Goal: Task Accomplishment & Management: Manage account settings

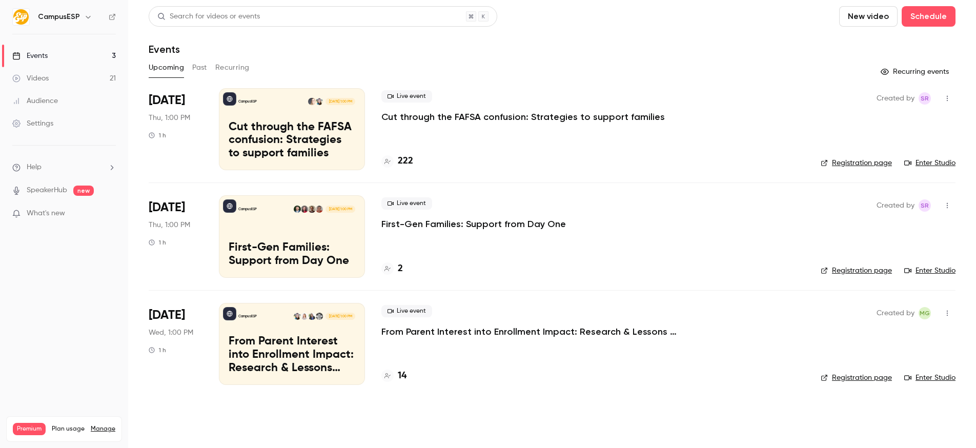
click at [430, 116] on p "Cut through the FAFSA confusion: Strategies to support families" at bounding box center [523, 117] width 284 height 12
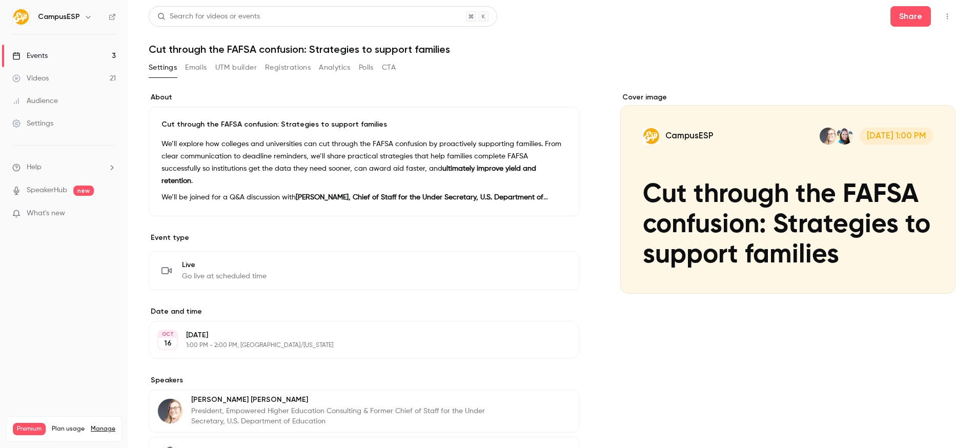
scroll to position [17, 0]
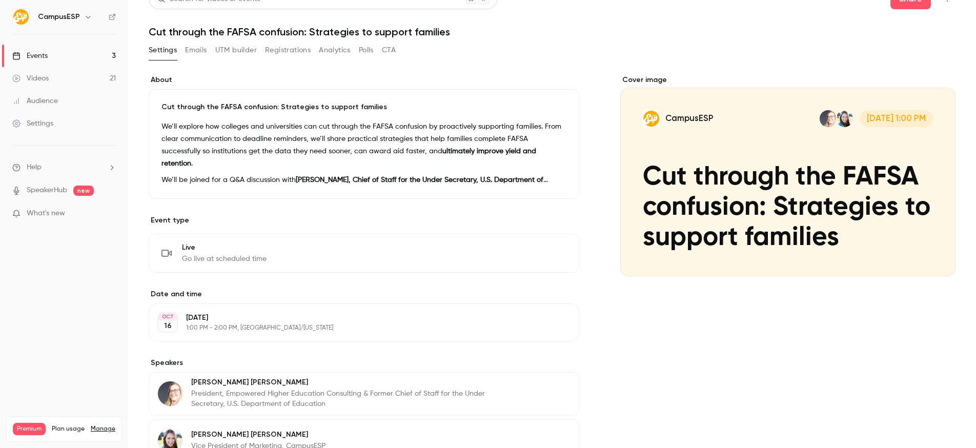
drag, startPoint x: 240, startPoint y: 62, endPoint x: 242, endPoint y: 53, distance: 9.0
click at [240, 59] on div "Settings Emails UTM builder Registrations Analytics Polls CTA" at bounding box center [272, 52] width 247 height 21
click at [242, 53] on button "UTM builder" at bounding box center [236, 50] width 42 height 16
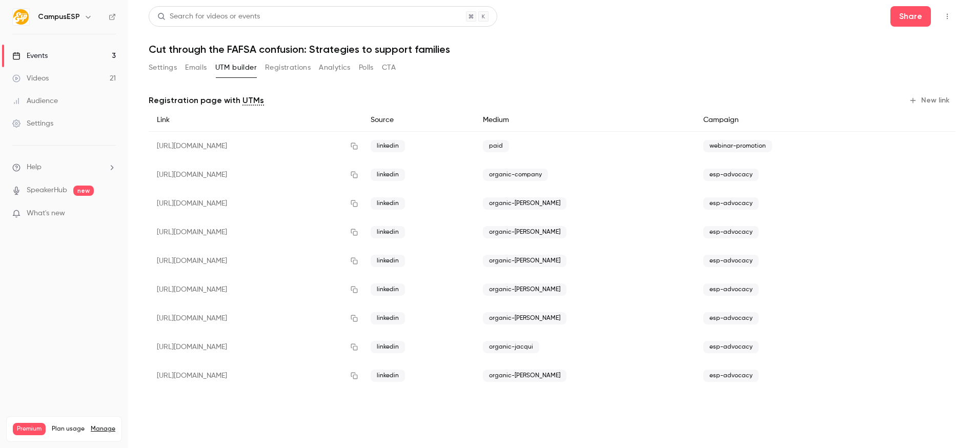
click at [298, 69] on button "Registrations" at bounding box center [288, 67] width 46 height 16
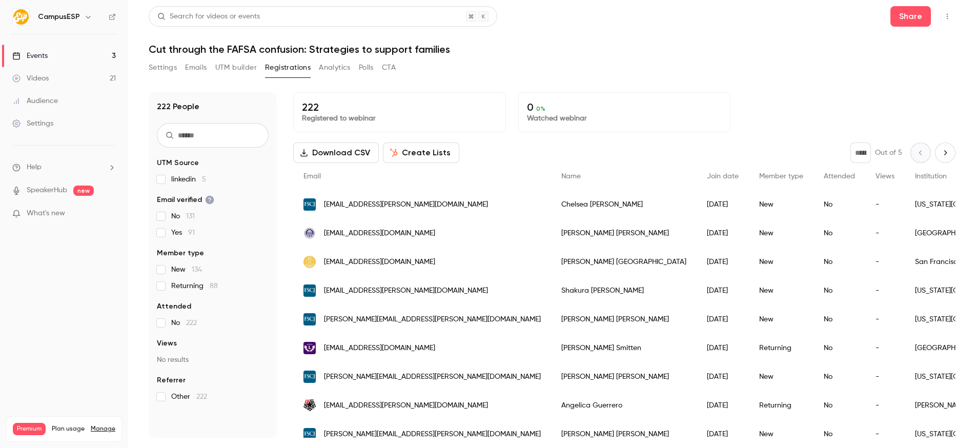
click at [200, 180] on span "linkedin 5" at bounding box center [188, 179] width 35 height 10
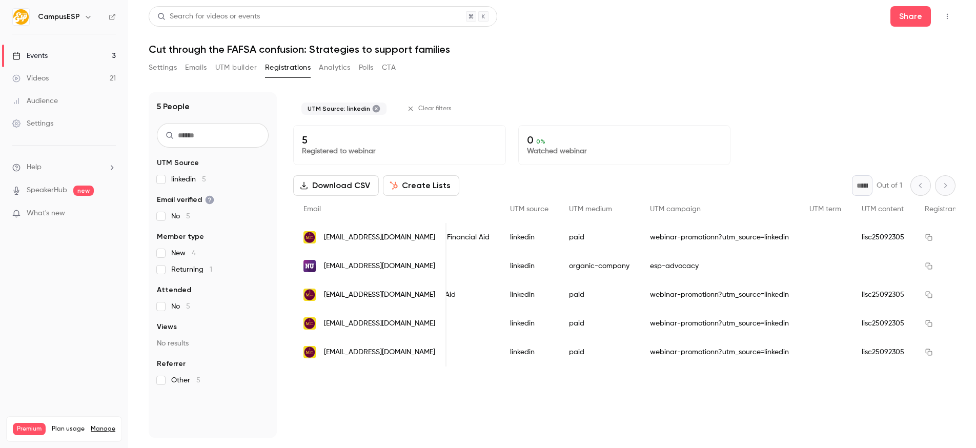
scroll to position [0, 546]
click at [165, 178] on label "linkedin 5" at bounding box center [213, 179] width 112 height 10
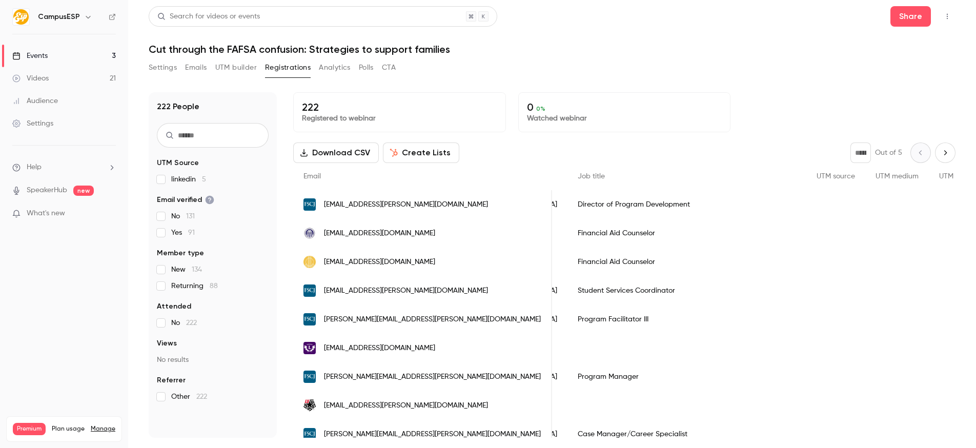
click at [84, 16] on icon "button" at bounding box center [88, 17] width 8 height 8
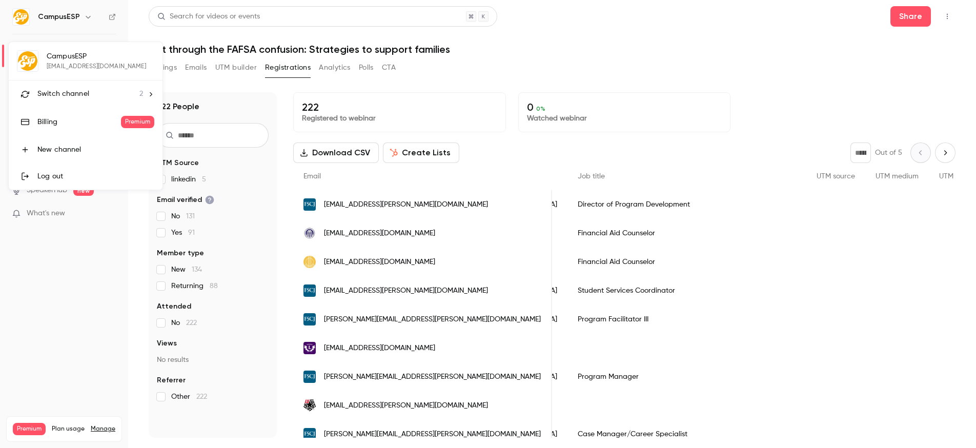
click at [87, 97] on span "Switch channel" at bounding box center [63, 94] width 52 height 11
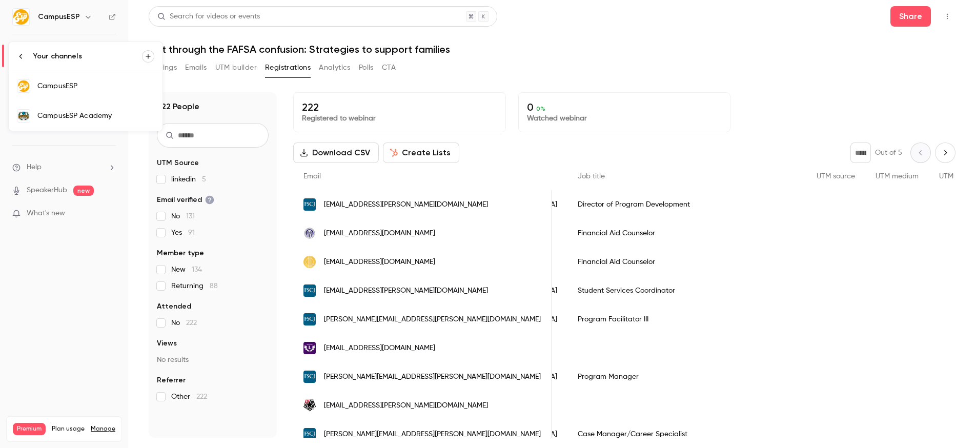
click at [102, 116] on div "CampusESP Academy" at bounding box center [95, 116] width 117 height 10
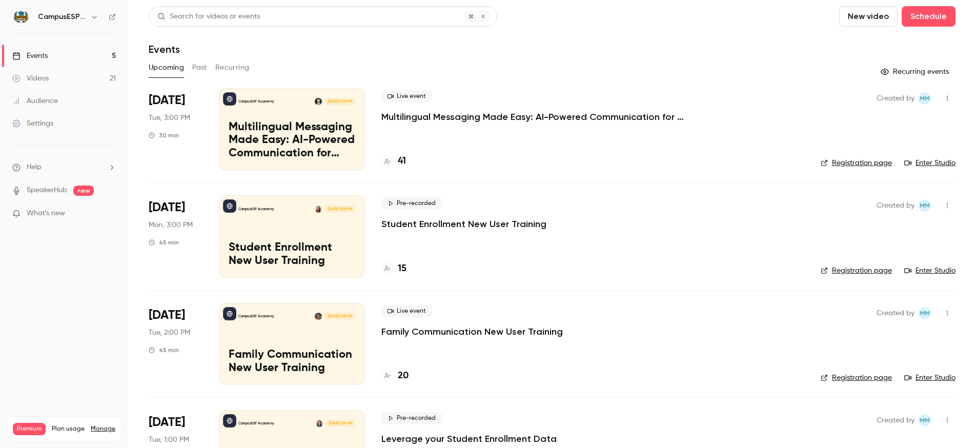
click at [841, 162] on link "Registration page" at bounding box center [856, 163] width 71 height 10
